Goal: Check status: Check status

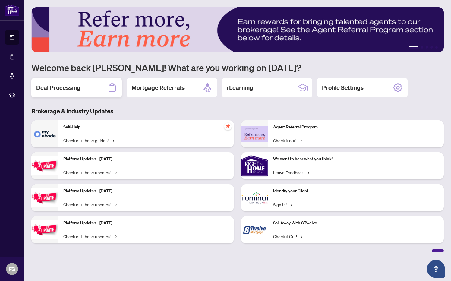
click at [65, 88] on h2 "Deal Processing" at bounding box center [58, 87] width 44 height 8
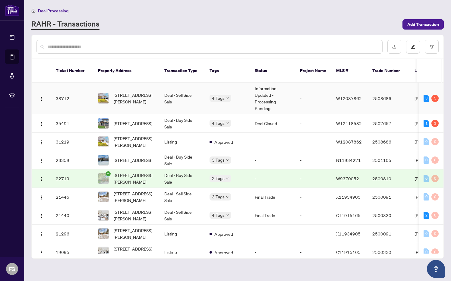
click at [260, 89] on td "Information Updated - Processing Pending" at bounding box center [272, 99] width 45 height 32
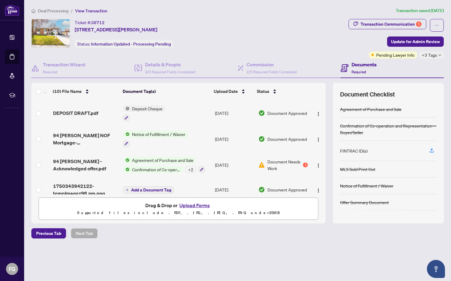
scroll to position [161, 0]
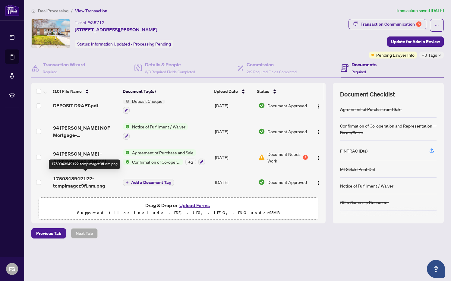
click at [81, 181] on span "1750343942122-tempImagez9fLnm.png" at bounding box center [85, 182] width 65 height 14
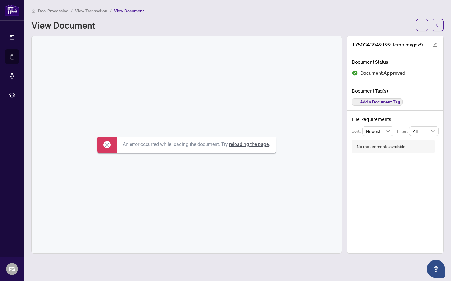
click at [244, 142] on link "reloading the page" at bounding box center [248, 144] width 39 height 6
click at [103, 142] on icon at bounding box center [106, 144] width 7 height 7
click at [246, 145] on link "reloading the page" at bounding box center [248, 144] width 39 height 6
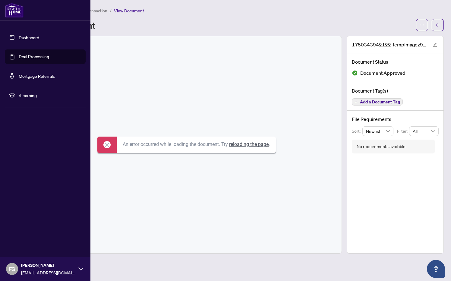
click at [29, 35] on link "Dashboard" at bounding box center [29, 37] width 20 height 5
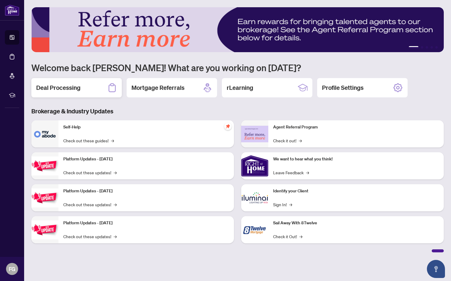
click at [76, 90] on h2 "Deal Processing" at bounding box center [58, 87] width 44 height 8
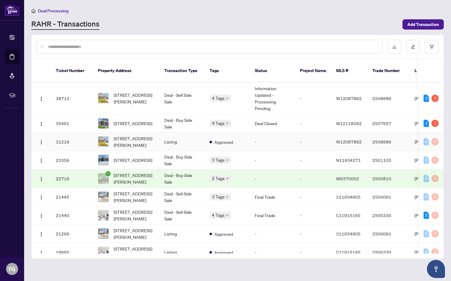
click at [188, 141] on td "Listing" at bounding box center [181, 142] width 45 height 18
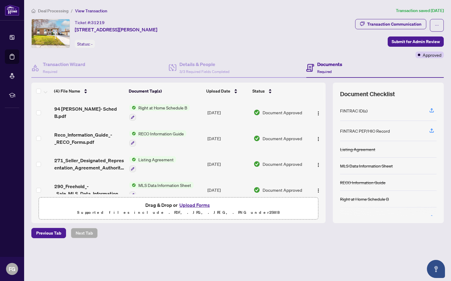
click at [52, 11] on span "Deal Processing" at bounding box center [53, 10] width 30 height 5
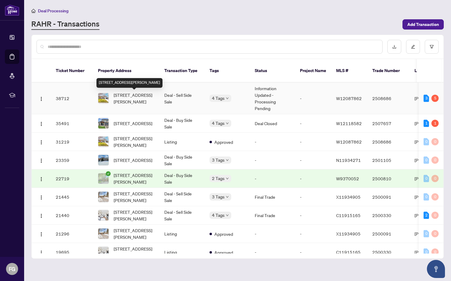
click at [148, 98] on span "94 Stavely Cres, Toronto, Ontario M9W 2C8, Canada" at bounding box center [134, 98] width 41 height 13
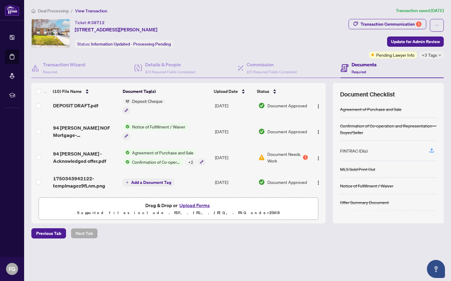
scroll to position [161, 0]
drag, startPoint x: 108, startPoint y: 22, endPoint x: 90, endPoint y: 23, distance: 17.5
click at [90, 23] on div "Ticket #: 38712 94 Stavely Cres, Toronto, Ontario M9W 2C8, Canada" at bounding box center [116, 26] width 83 height 14
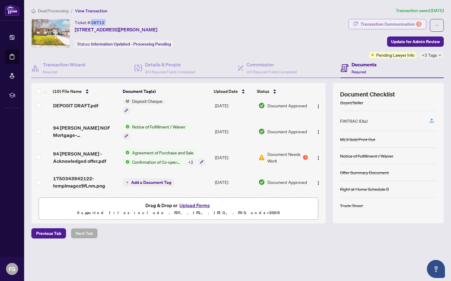
click at [399, 24] on div "Transaction Communication 5" at bounding box center [390, 24] width 61 height 10
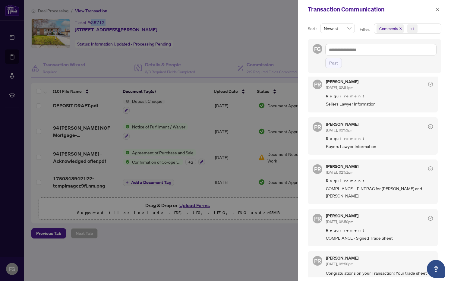
scroll to position [60, 0]
click at [438, 10] on icon "close" at bounding box center [437, 9] width 3 height 3
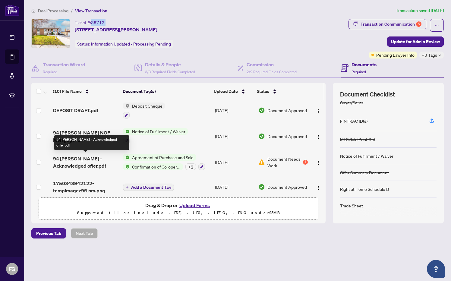
scroll to position [161, 0]
